Goal: Find specific page/section: Find specific page/section

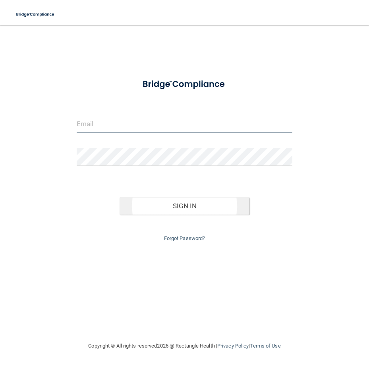
type input "[EMAIL_ADDRESS][DOMAIN_NAME]"
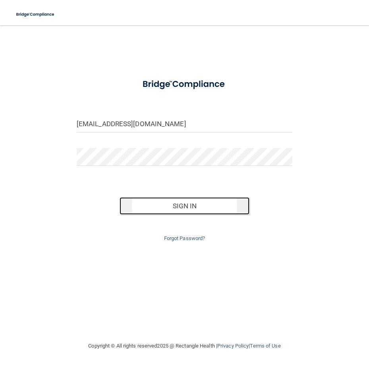
click at [180, 203] on button "Sign In" at bounding box center [184, 205] width 129 height 17
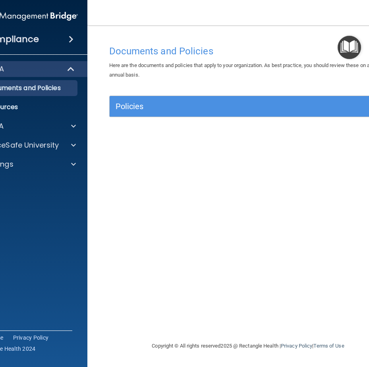
drag, startPoint x: 163, startPoint y: 15, endPoint x: 274, endPoint y: 20, distance: 111.7
click at [274, 20] on nav "Toggle navigation Yvette Call ycall.drholmes@gmail.com Manage My Enterprise Hol…" at bounding box center [248, 12] width 322 height 25
drag, startPoint x: 227, startPoint y: 7, endPoint x: 290, endPoint y: -2, distance: 63.7
click at [290, 0] on html "Compliance HIPAA Documents and Policies Report an Incident Business Associates …" at bounding box center [184, 183] width 369 height 367
